Goal: Task Accomplishment & Management: Use online tool/utility

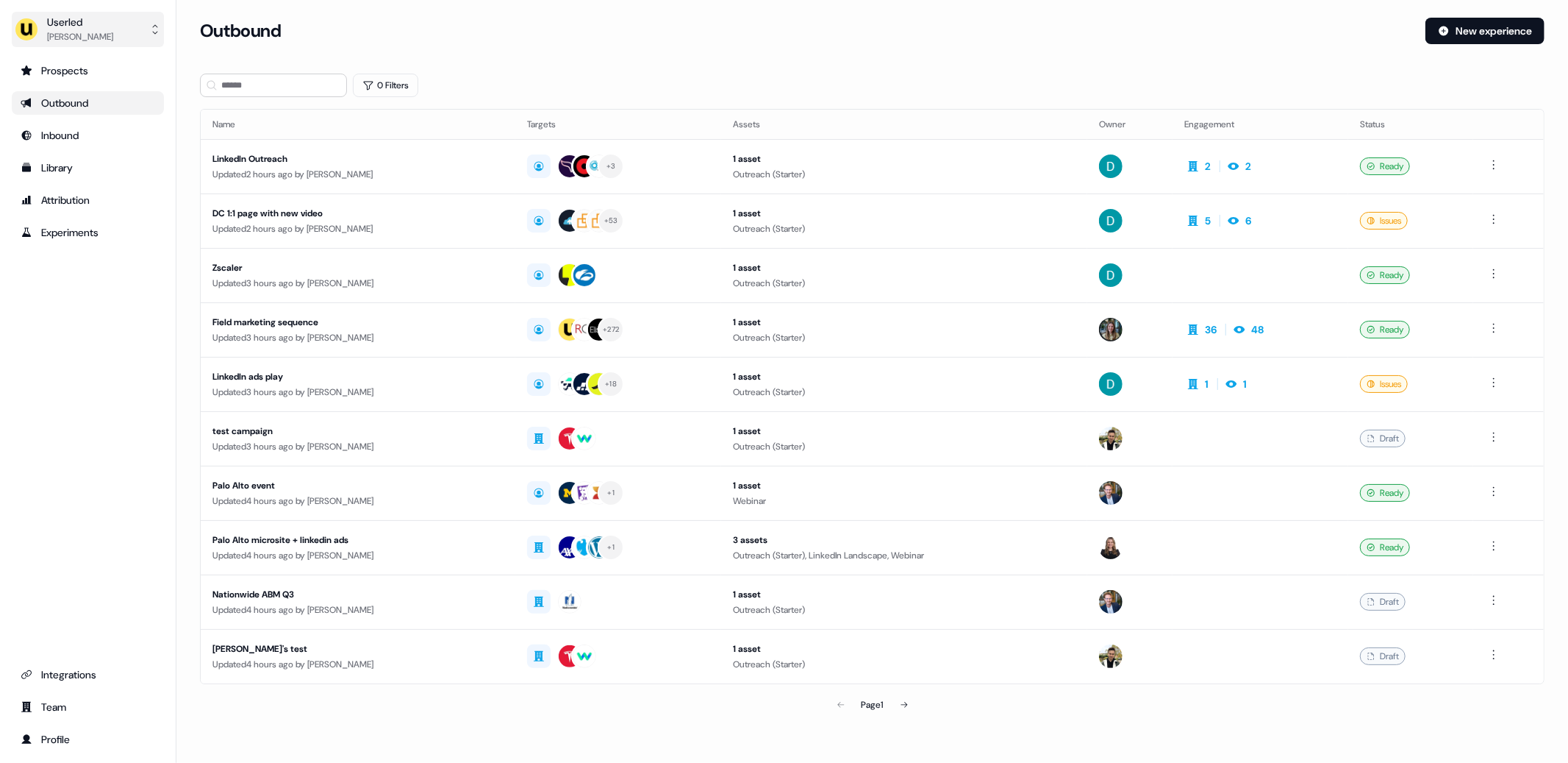
click at [104, 27] on button "Userled Oliver Grogan" at bounding box center [88, 29] width 153 height 35
click at [49, 36] on div "Oliver Grogan" at bounding box center [80, 37] width 66 height 15
click at [118, 68] on div "Impersonate (Admin)" at bounding box center [88, 69] width 140 height 27
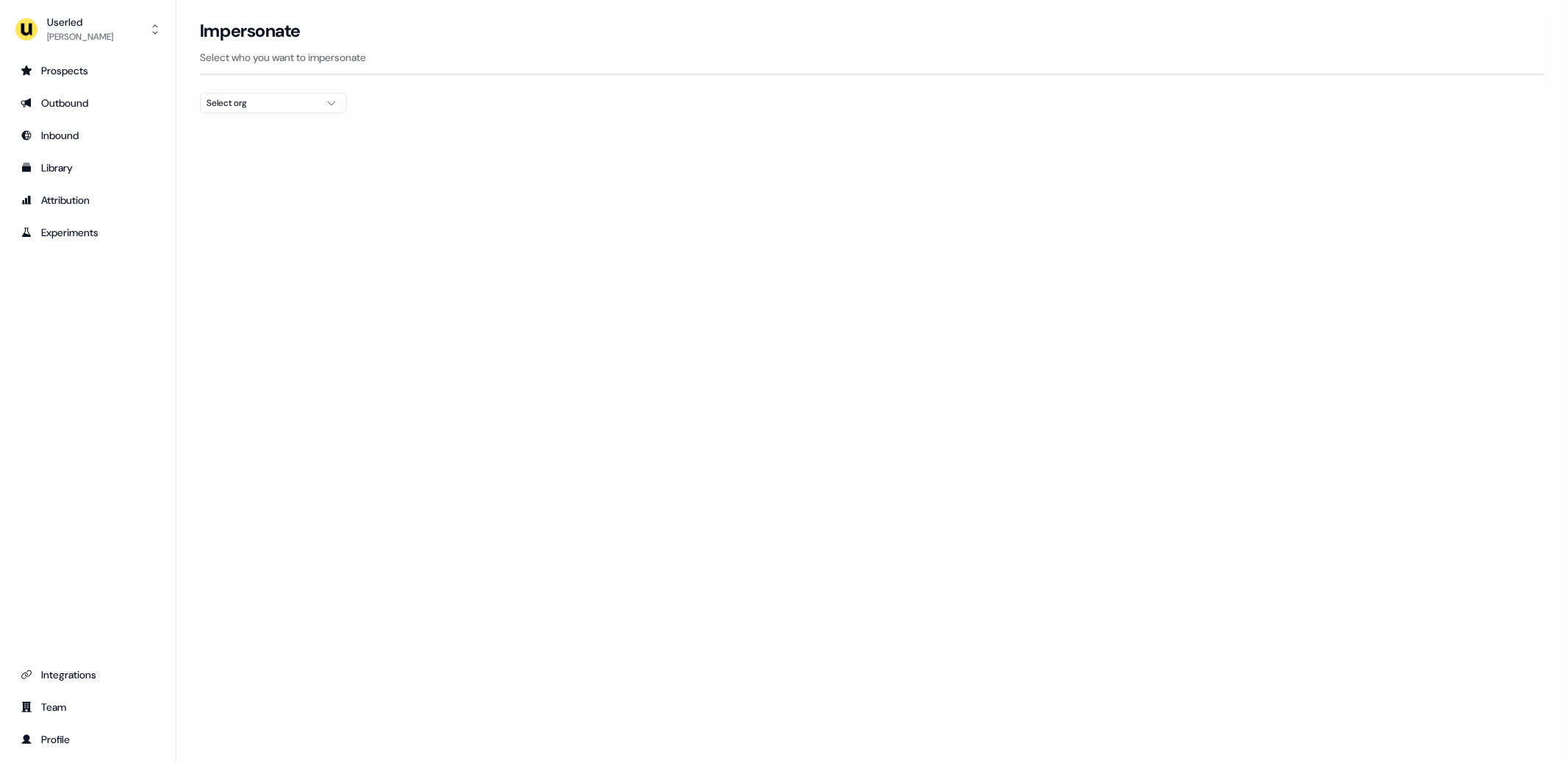
click at [245, 114] on div at bounding box center [872, 119] width 1345 height 12
click at [262, 104] on div "Select org" at bounding box center [262, 103] width 111 height 15
type input "****"
click at [241, 233] on div "Onsecurity" at bounding box center [273, 226] width 146 height 24
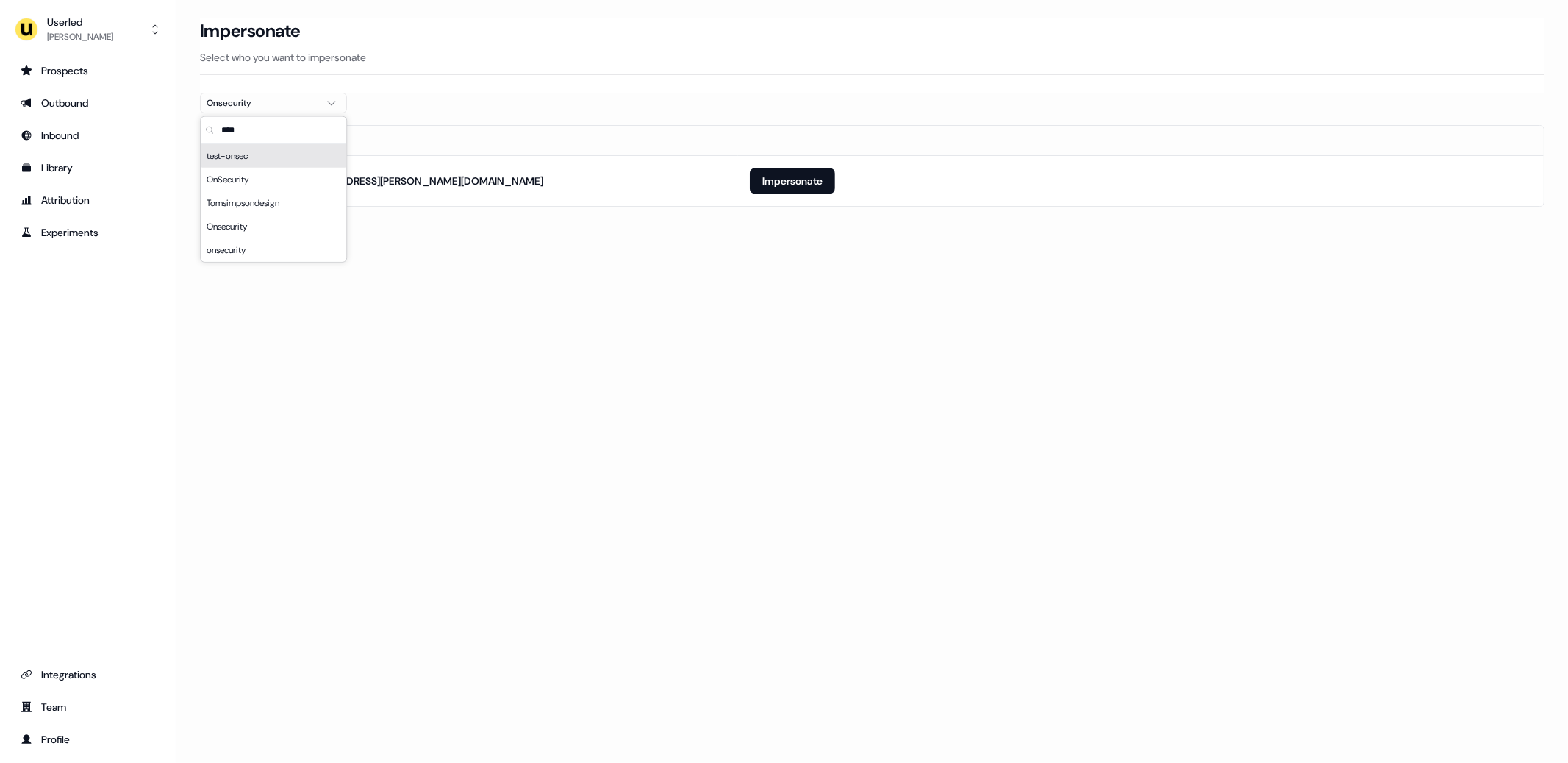
click at [646, 243] on section "Loading... Impersonate Select who you want to impersonate Onsecurity Email dan.…" at bounding box center [872, 133] width 1391 height 230
click at [807, 172] on button "Impersonate" at bounding box center [793, 181] width 85 height 27
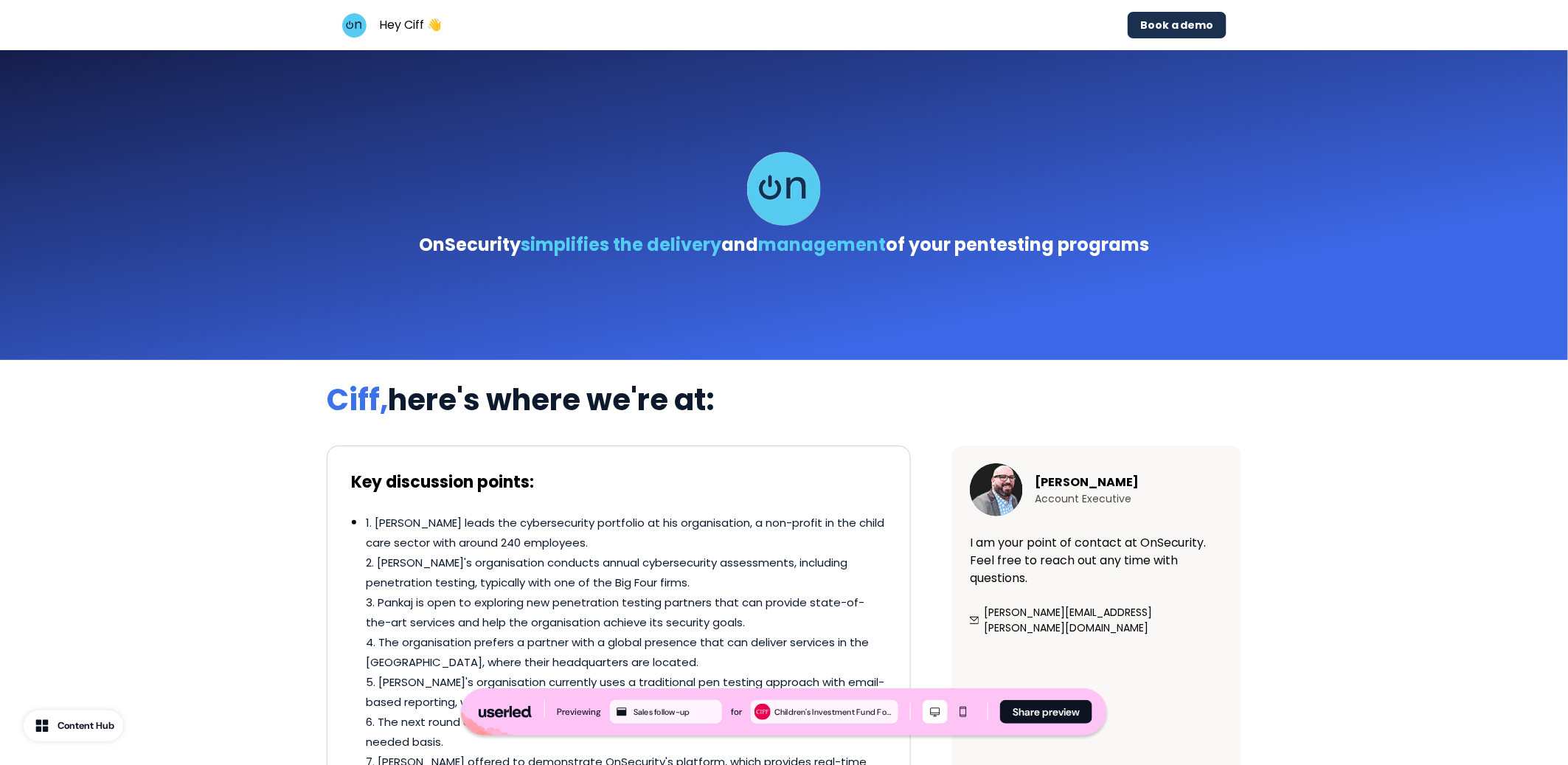
click at [217, 243] on div "OnSecurity simplifies the delivery and management of your pentesting programs" at bounding box center [784, 205] width 1568 height 310
click at [962, 713] on icon "Mobile mode" at bounding box center [963, 712] width 18 height 12
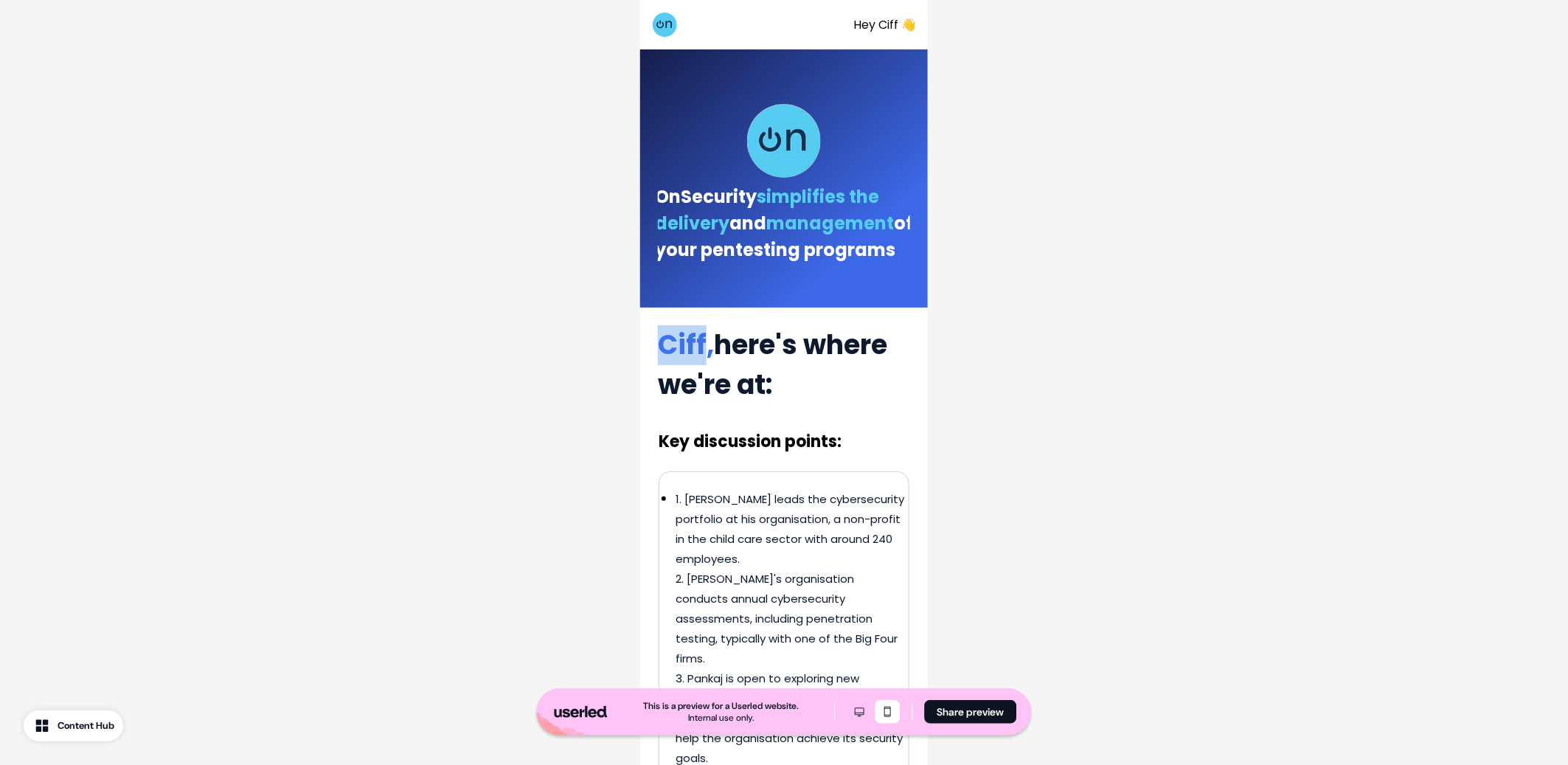
click at [688, 353] on span "Ciff," at bounding box center [686, 344] width 56 height 38
